Goal: Task Accomplishment & Management: Use online tool/utility

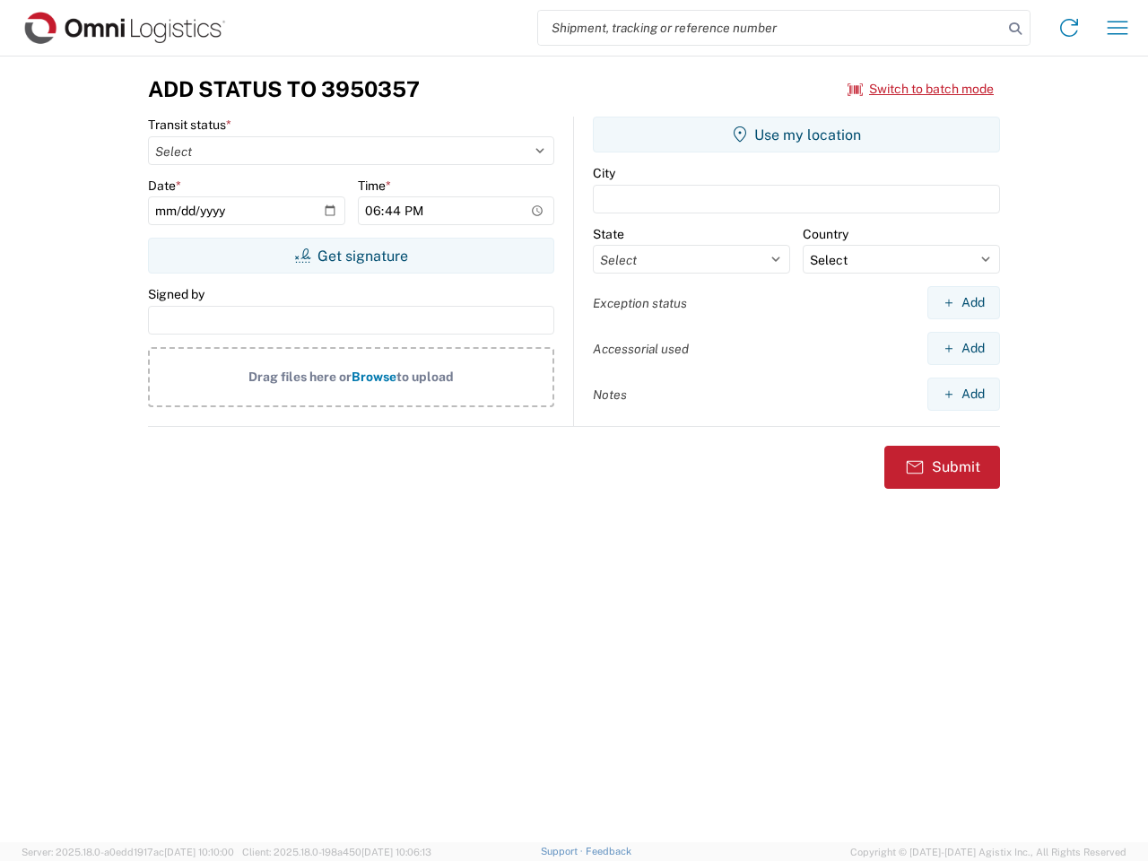
click at [770, 28] on input "search" at bounding box center [770, 28] width 464 height 34
click at [1015, 29] on icon at bounding box center [1014, 28] width 25 height 25
click at [1069, 28] on icon at bounding box center [1068, 27] width 29 height 29
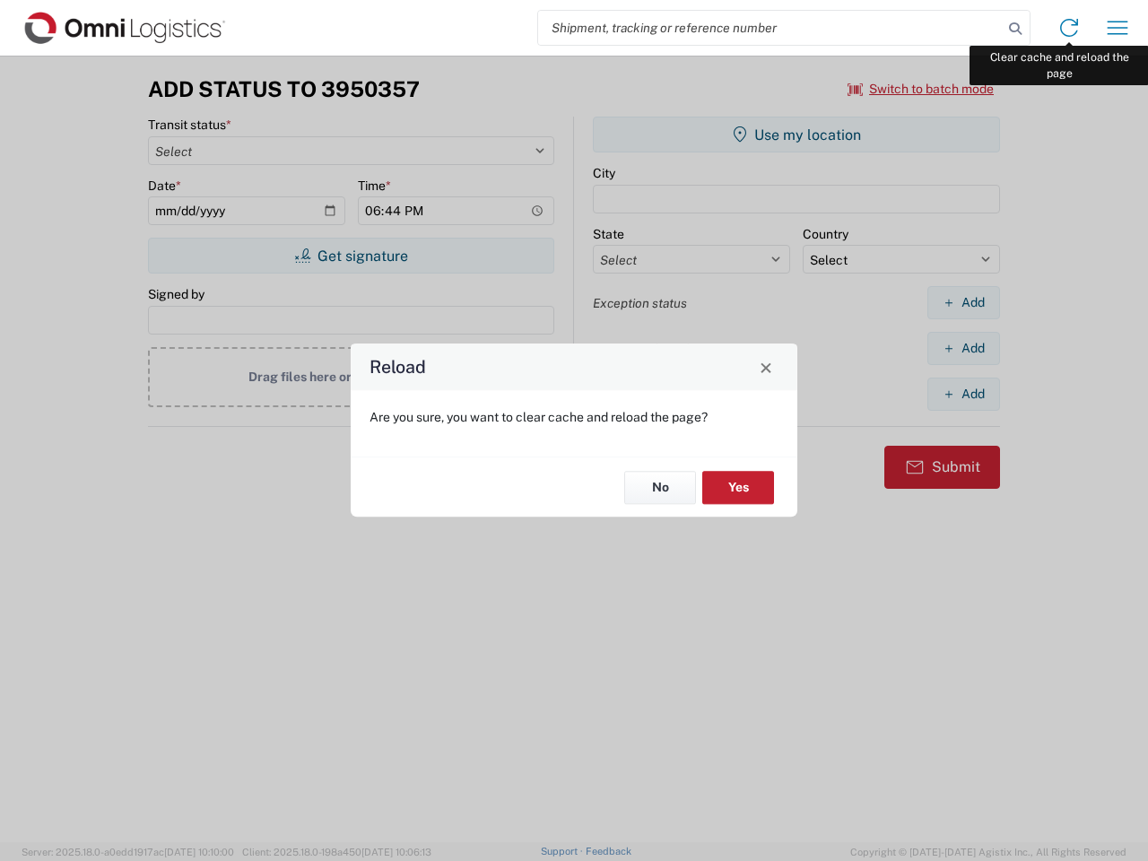
click at [1117, 28] on div "Reload Are you sure, you want to clear cache and reload the page? No Yes" at bounding box center [574, 430] width 1148 height 861
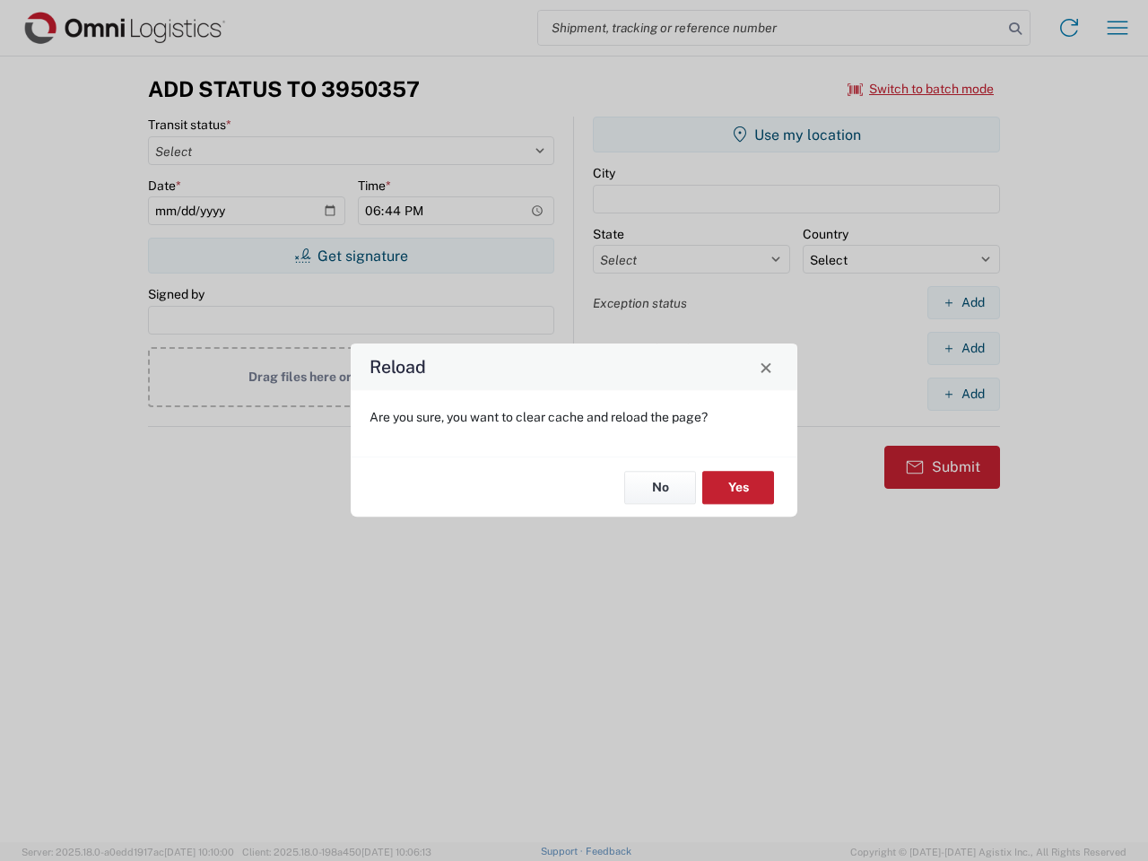
click at [921, 89] on div "Reload Are you sure, you want to clear cache and reload the page? No Yes" at bounding box center [574, 430] width 1148 height 861
click at [351, 256] on div "Reload Are you sure, you want to clear cache and reload the page? No Yes" at bounding box center [574, 430] width 1148 height 861
click at [796, 135] on div "Reload Are you sure, you want to clear cache and reload the page? No Yes" at bounding box center [574, 430] width 1148 height 861
click at [963, 302] on div "Reload Are you sure, you want to clear cache and reload the page? No Yes" at bounding box center [574, 430] width 1148 height 861
click at [963, 348] on div "Reload Are you sure, you want to clear cache and reload the page? No Yes" at bounding box center [574, 430] width 1148 height 861
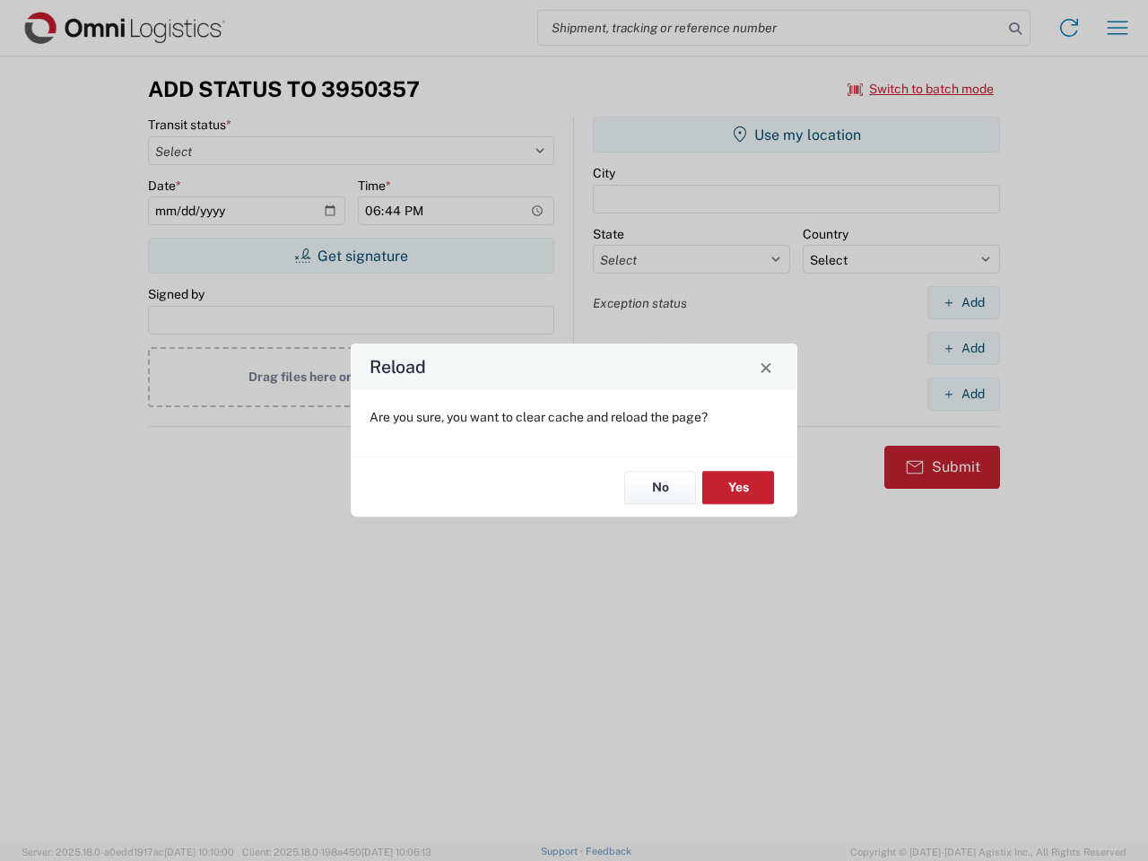
click at [963, 394] on div "Reload Are you sure, you want to clear cache and reload the page? No Yes" at bounding box center [574, 430] width 1148 height 861
